Goal: Task Accomplishment & Management: Complete application form

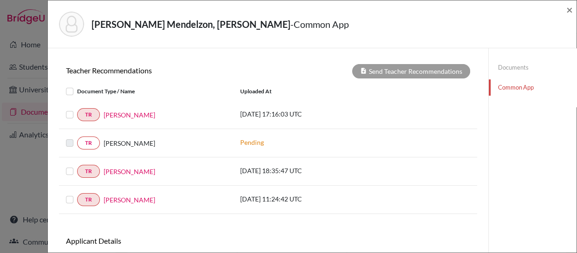
scroll to position [318, 0]
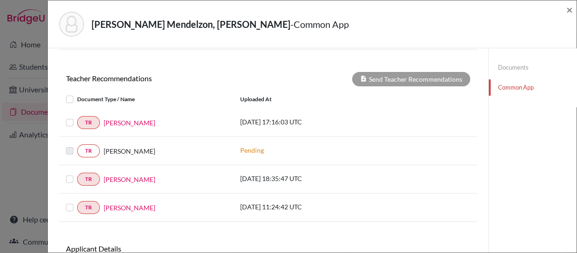
click at [77, 94] on label at bounding box center [77, 94] width 0 height 0
click at [0, 0] on input "checkbox" at bounding box center [0, 0] width 0 height 0
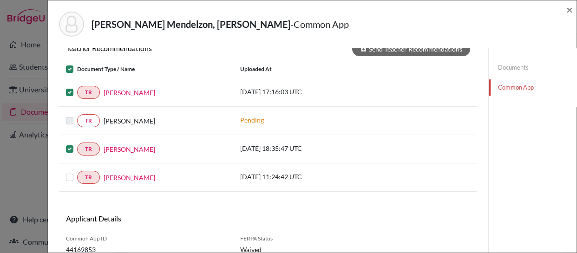
scroll to position [349, 0]
click at [77, 171] on label at bounding box center [77, 171] width 0 height 0
click at [0, 0] on input "checkbox" at bounding box center [0, 0] width 0 height 0
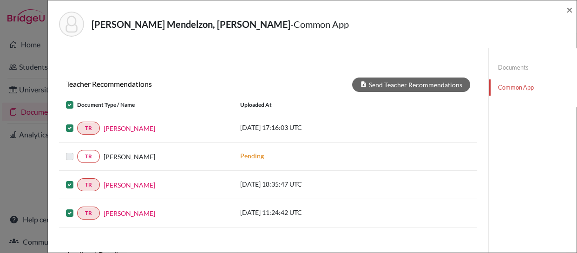
scroll to position [311, 0]
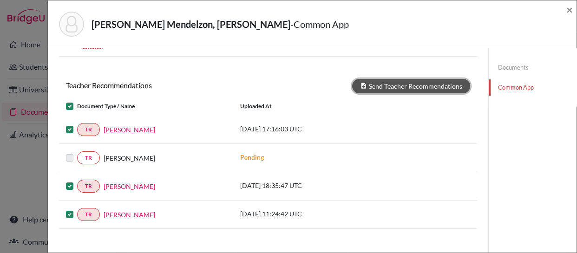
click at [393, 85] on button "Send Teacher Recommendations" at bounding box center [411, 86] width 118 height 14
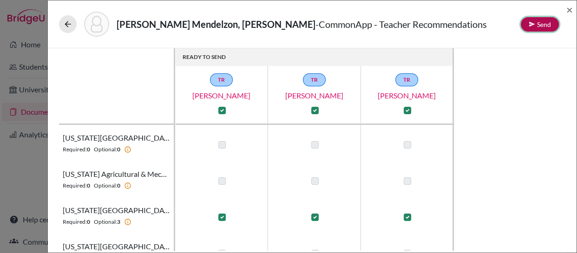
click at [536, 24] on button "Send" at bounding box center [540, 24] width 38 height 14
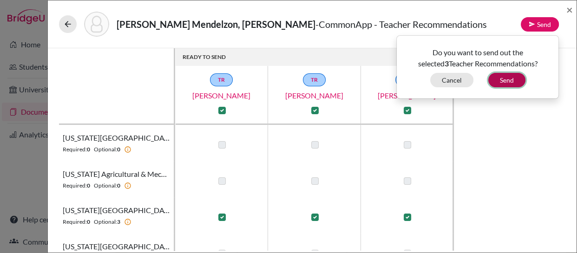
click at [509, 80] on button "Send" at bounding box center [506, 80] width 37 height 14
checkbox input "false"
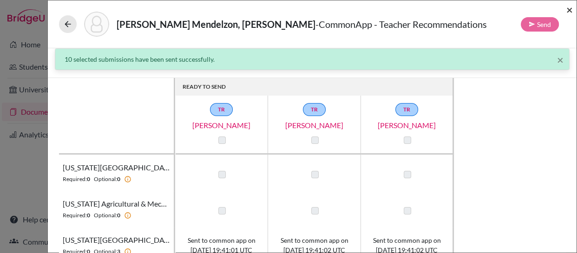
click at [570, 8] on span "×" at bounding box center [569, 9] width 7 height 13
